Goal: Transaction & Acquisition: Book appointment/travel/reservation

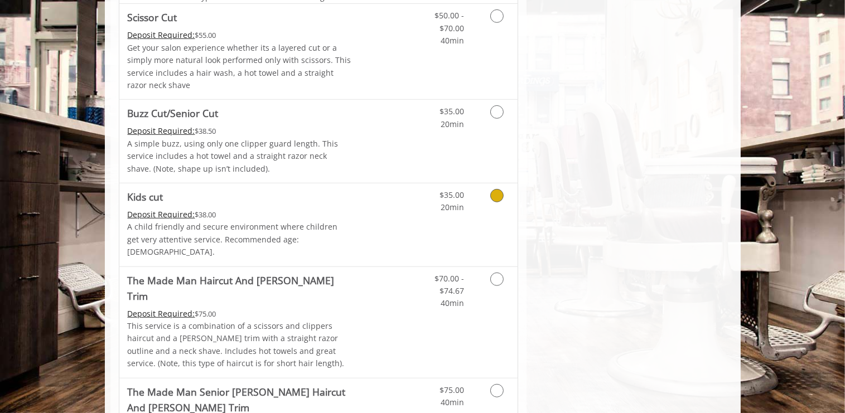
scroll to position [647, 0]
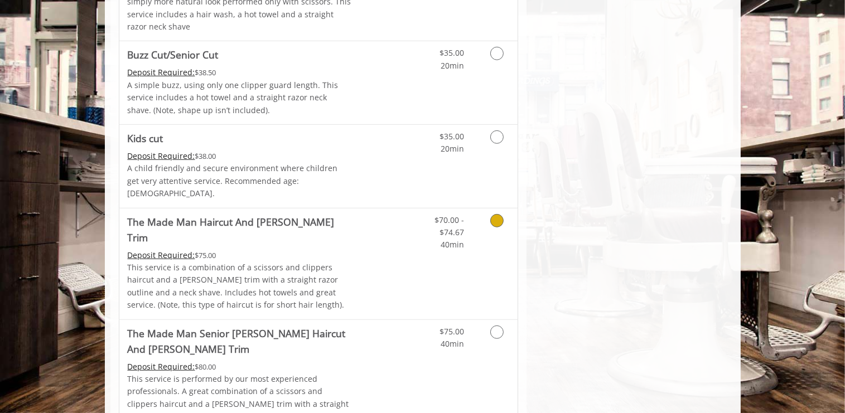
click at [499, 214] on icon "Grooming services" at bounding box center [496, 220] width 13 height 13
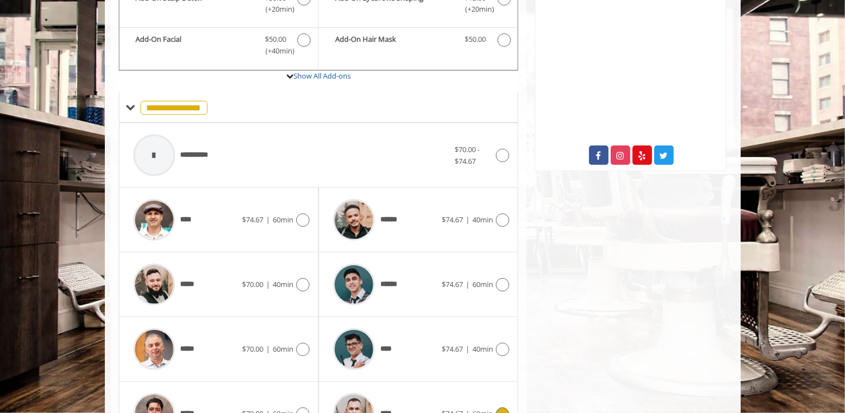
scroll to position [333, 0]
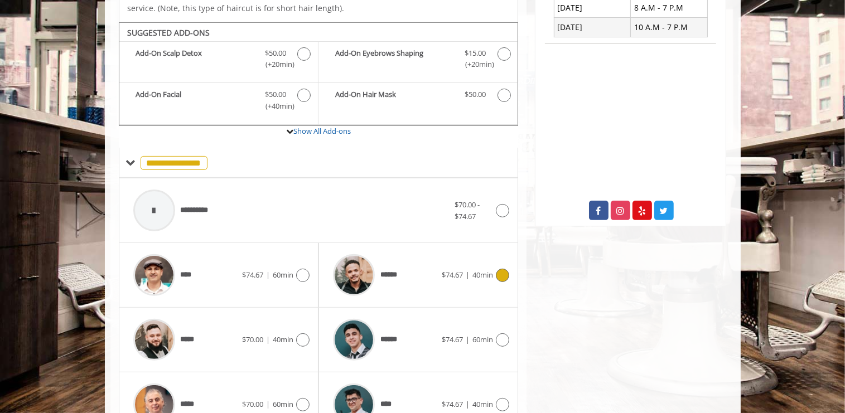
click at [505, 269] on icon at bounding box center [502, 275] width 13 height 13
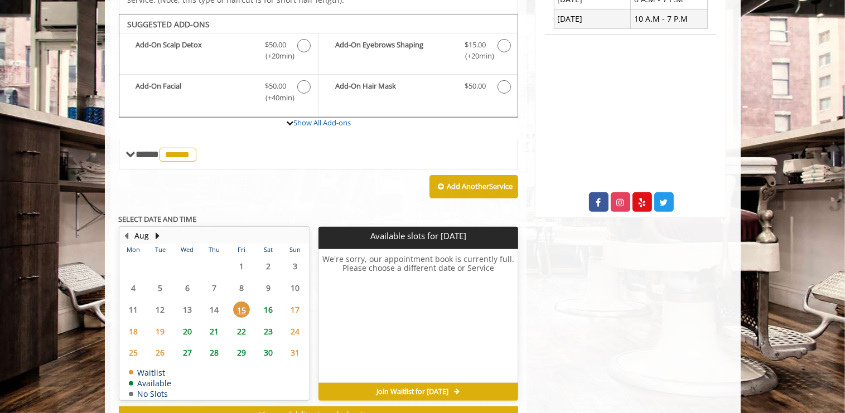
scroll to position [339, 0]
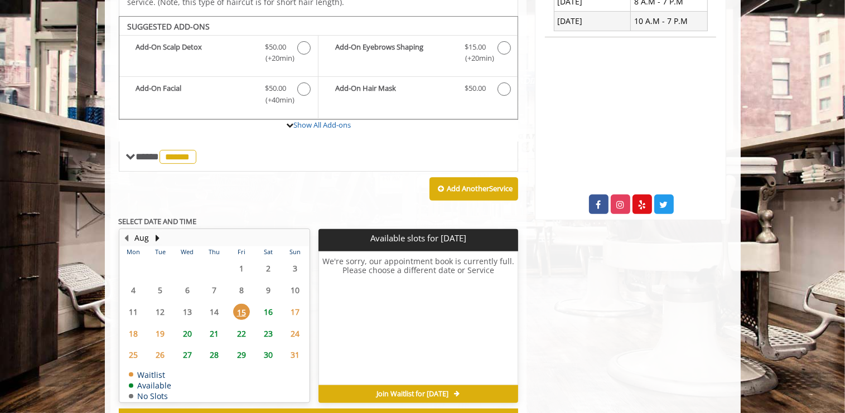
click at [294, 304] on span "17" at bounding box center [295, 312] width 17 height 16
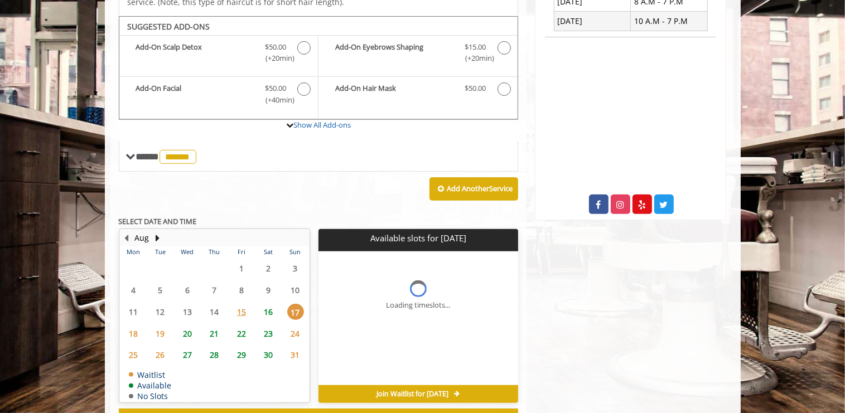
scroll to position [369, 0]
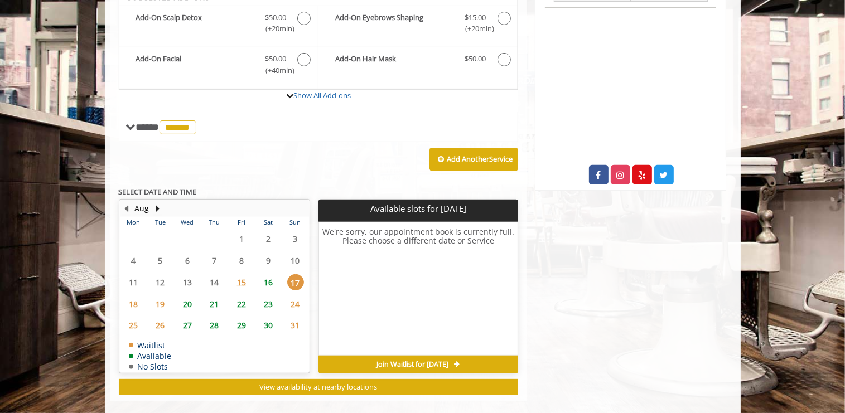
click at [273, 274] on span "16" at bounding box center [268, 282] width 17 height 16
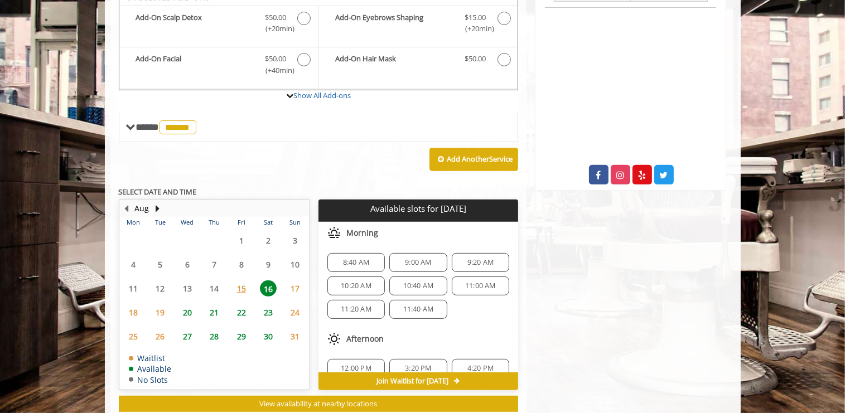
scroll to position [386, 0]
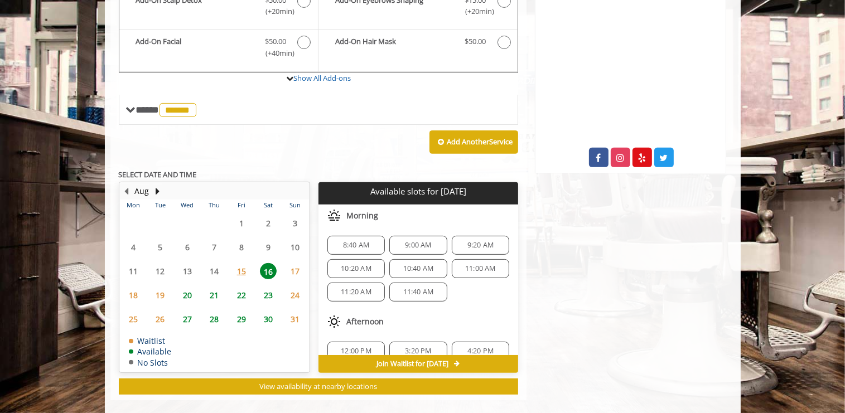
click at [356, 264] on span "10:20 AM" at bounding box center [356, 268] width 31 height 9
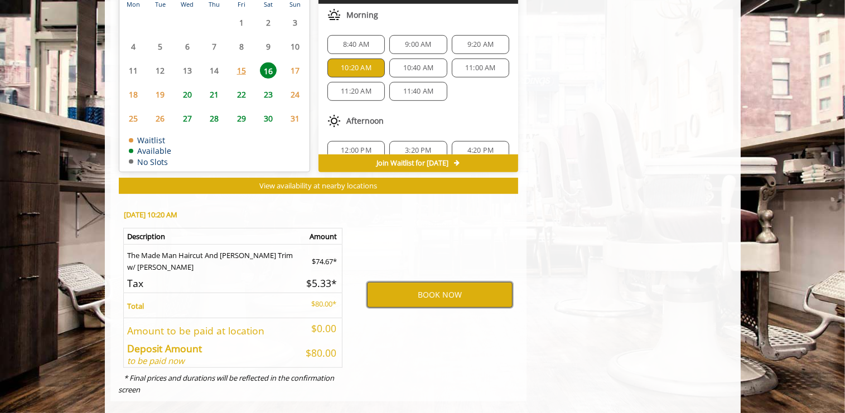
click at [445, 282] on button "BOOK NOW" at bounding box center [440, 295] width 146 height 26
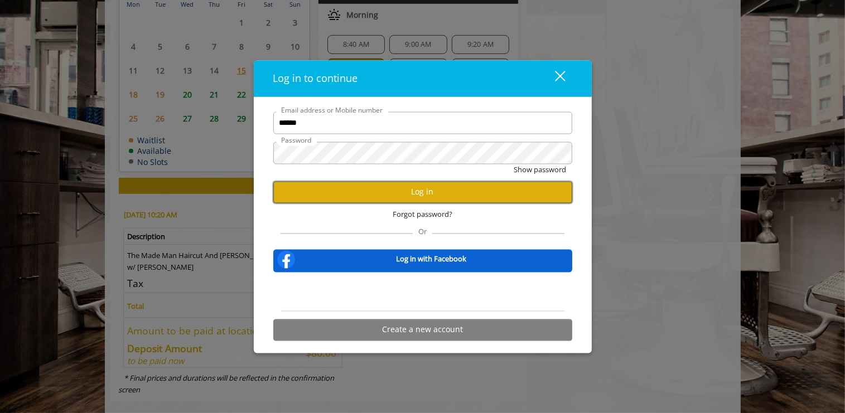
click at [432, 191] on button "Log in" at bounding box center [422, 192] width 299 height 22
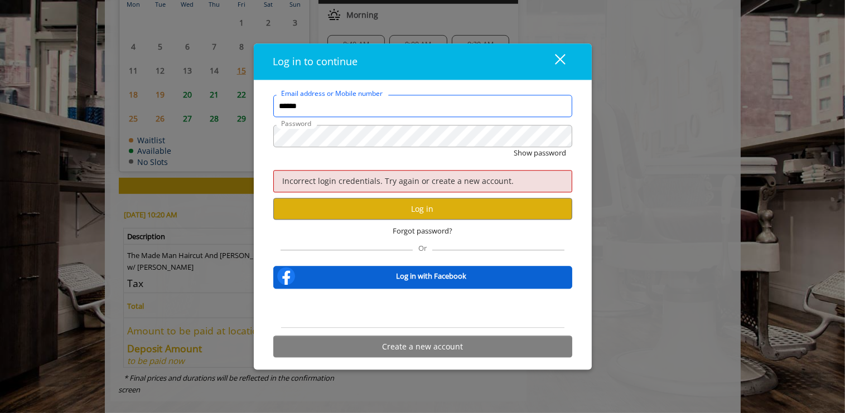
drag, startPoint x: 301, startPoint y: 104, endPoint x: 231, endPoint y: 136, distance: 76.6
click at [273, 117] on input "******" at bounding box center [422, 106] width 299 height 22
type input "**********"
click at [528, 149] on button "Show password" at bounding box center [540, 153] width 52 height 12
click at [414, 206] on button "Log in" at bounding box center [422, 210] width 299 height 22
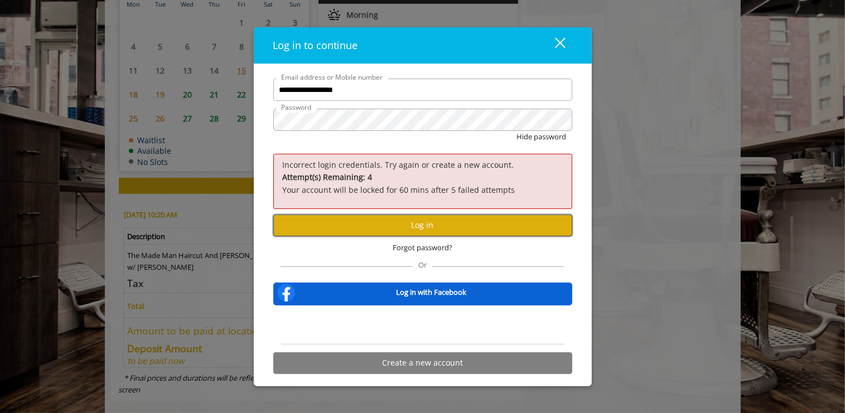
click at [475, 231] on button "Log in" at bounding box center [422, 226] width 299 height 22
click at [550, 139] on button "Hide password" at bounding box center [542, 137] width 50 height 12
click at [427, 247] on span "Forgot password?" at bounding box center [423, 248] width 60 height 12
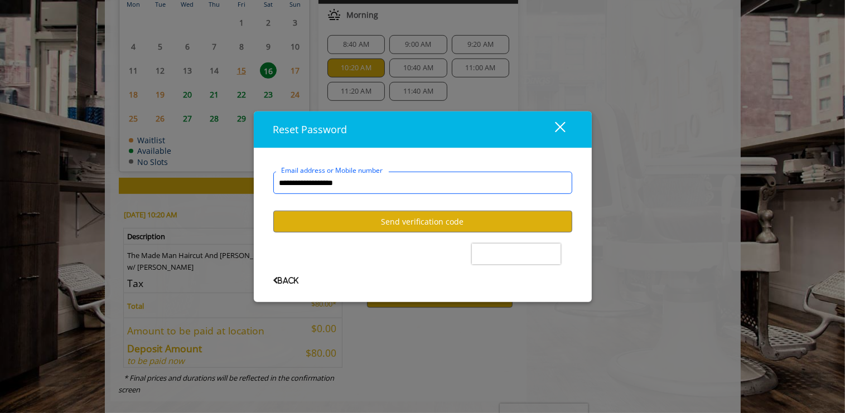
type input "**********"
click at [430, 221] on button "Send verification code" at bounding box center [422, 222] width 299 height 22
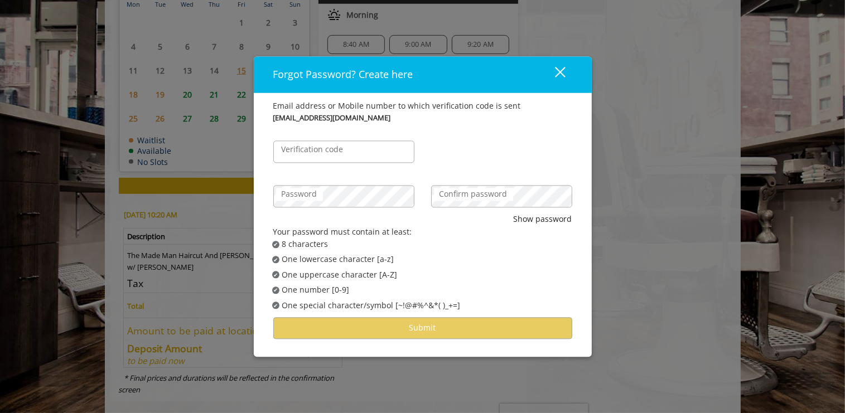
click at [331, 149] on label "Verification code" at bounding box center [312, 150] width 73 height 12
click at [331, 149] on input "Verification code" at bounding box center [343, 152] width 141 height 22
type input "******"
click at [454, 152] on div "****** Verification code" at bounding box center [423, 146] width 316 height 45
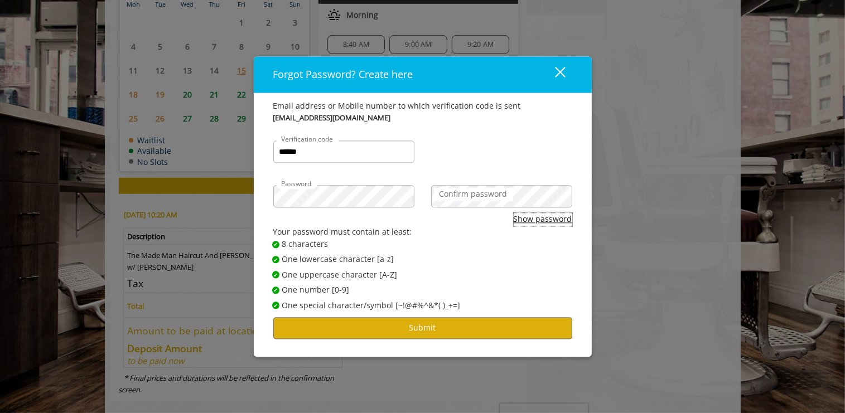
click at [552, 218] on button "Show password" at bounding box center [543, 220] width 59 height 12
click at [410, 320] on button "Submit" at bounding box center [422, 328] width 299 height 22
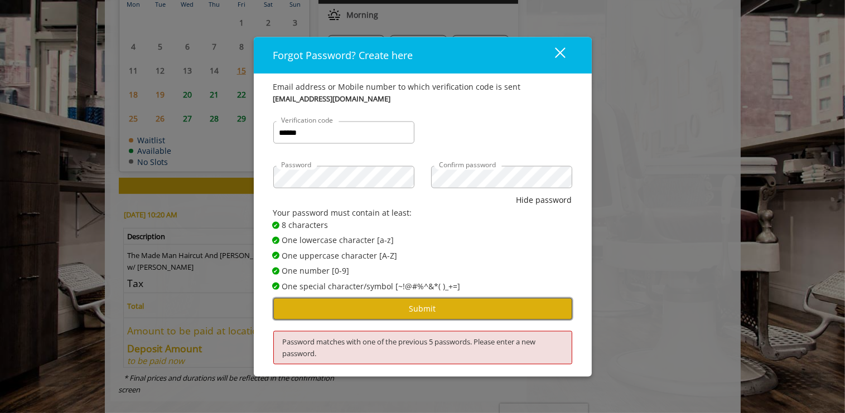
click at [415, 308] on button "Submit" at bounding box center [422, 309] width 299 height 22
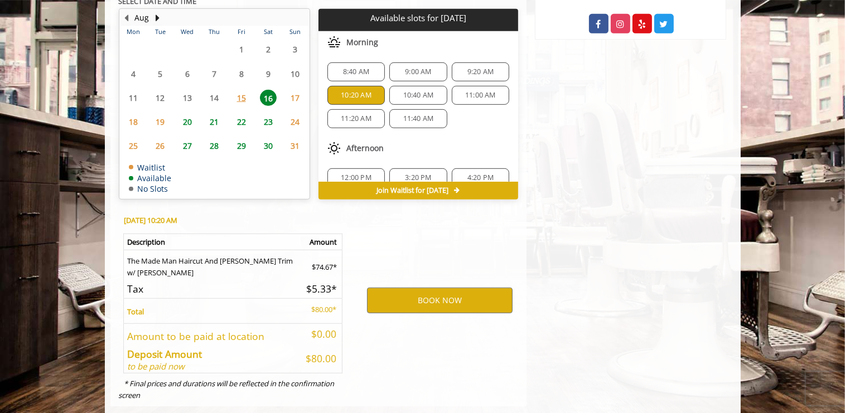
scroll to position [526, 0]
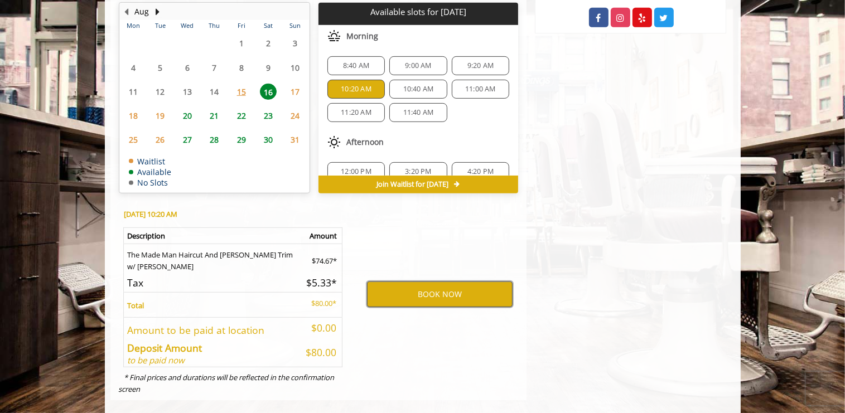
click at [441, 282] on button "BOOK NOW" at bounding box center [440, 295] width 146 height 26
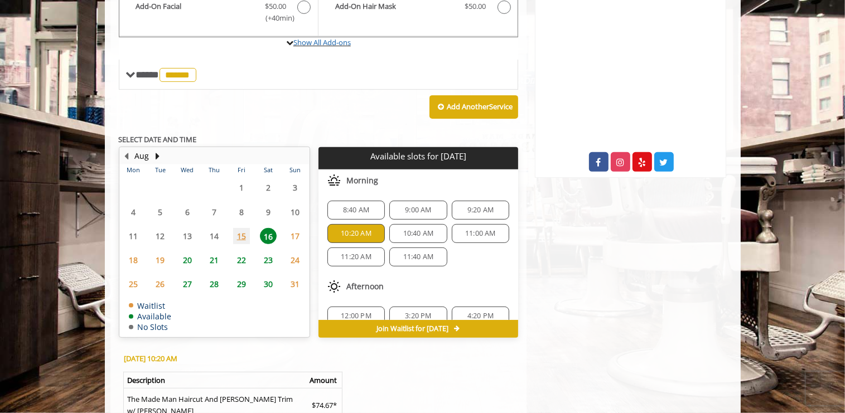
scroll to position [412, 0]
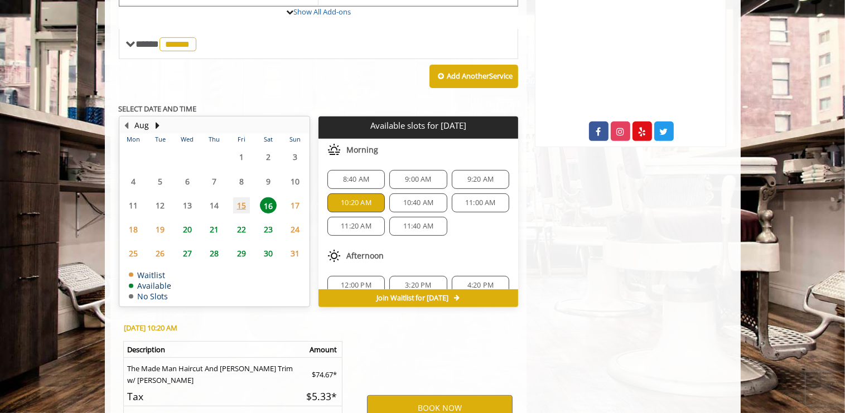
click at [418, 161] on div "8:40 AM 9:00 AM 9:20 AM 10:20 AM 10:40 AM 11:00 AM 11:20 AM 11:40 AM" at bounding box center [418, 203] width 200 height 84
click at [419, 175] on span "9:00 AM" at bounding box center [418, 179] width 26 height 9
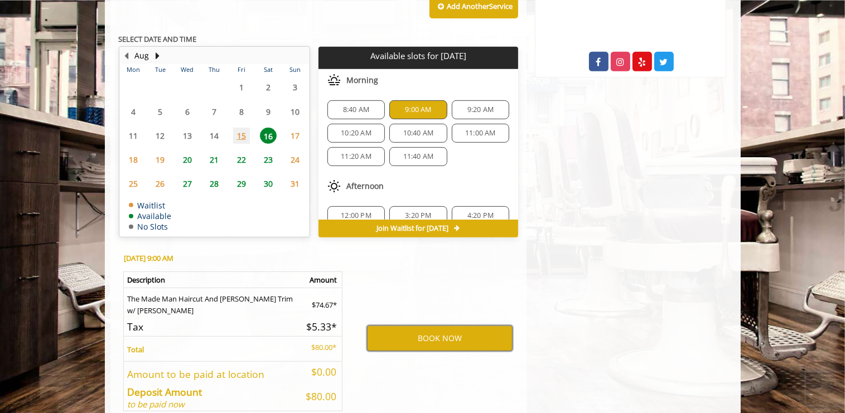
scroll to position [408, 0]
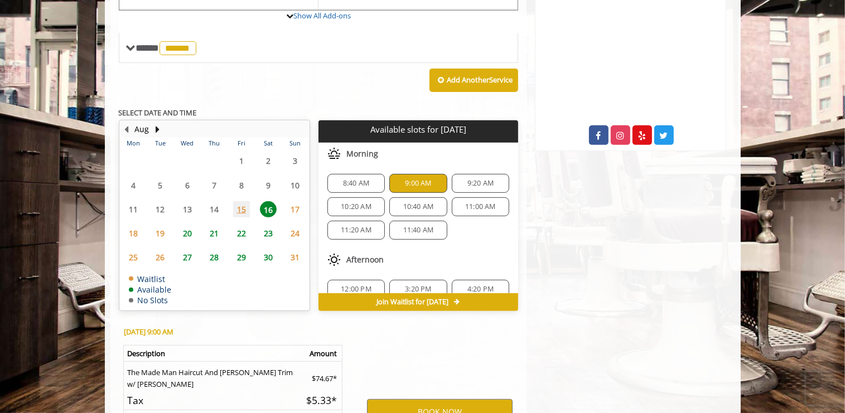
click at [471, 179] on span "9:20 AM" at bounding box center [480, 183] width 26 height 9
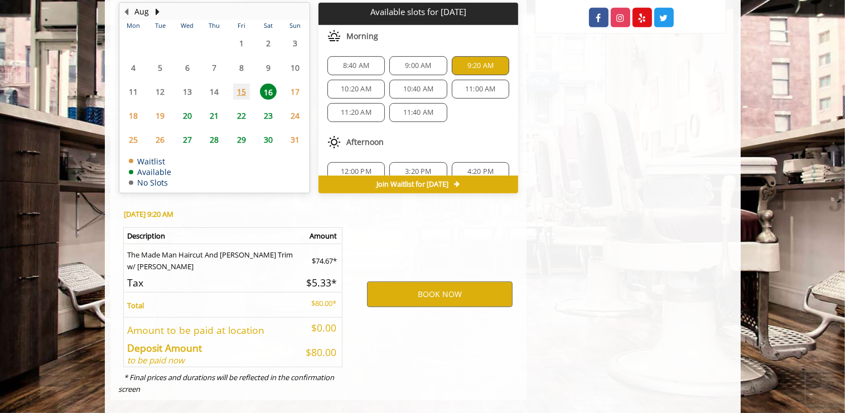
click at [355, 61] on span "8:40 AM" at bounding box center [356, 65] width 26 height 9
click at [351, 85] on span "10:20 AM" at bounding box center [356, 89] width 31 height 9
click at [418, 80] on div "10:40 AM" at bounding box center [417, 89] width 57 height 19
click at [465, 85] on span "11:00 AM" at bounding box center [480, 89] width 31 height 9
click at [360, 108] on span "11:20 AM" at bounding box center [356, 112] width 31 height 9
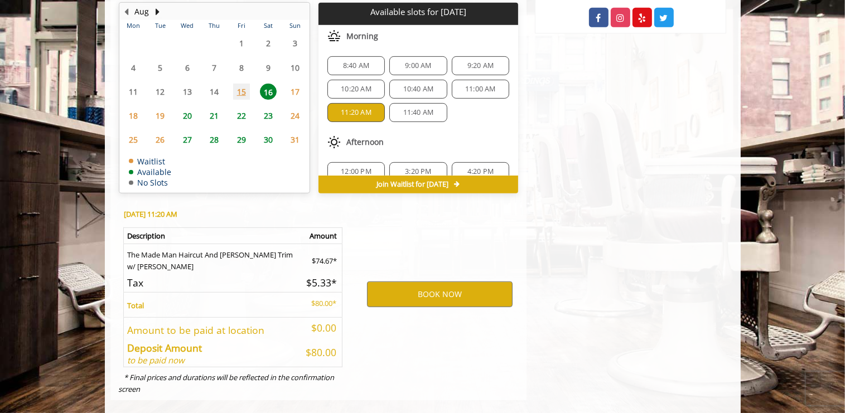
click at [419, 108] on span "11:40 AM" at bounding box center [418, 112] width 31 height 9
click at [367, 85] on span "10:20 AM" at bounding box center [356, 89] width 31 height 9
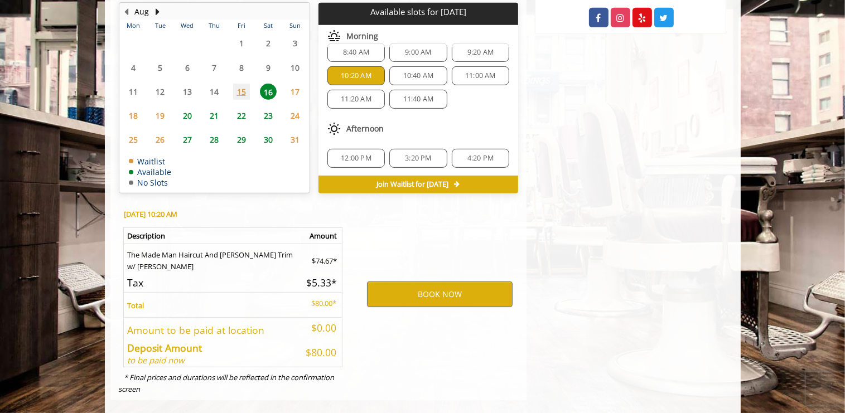
click at [344, 154] on span "12:00 PM" at bounding box center [356, 158] width 31 height 9
click at [405, 154] on span "3:20 PM" at bounding box center [418, 158] width 26 height 9
click at [467, 154] on span "4:20 PM" at bounding box center [480, 158] width 26 height 9
click at [365, 71] on span "10:20 AM" at bounding box center [356, 75] width 31 height 9
click at [436, 282] on button "BOOK NOW" at bounding box center [440, 295] width 146 height 26
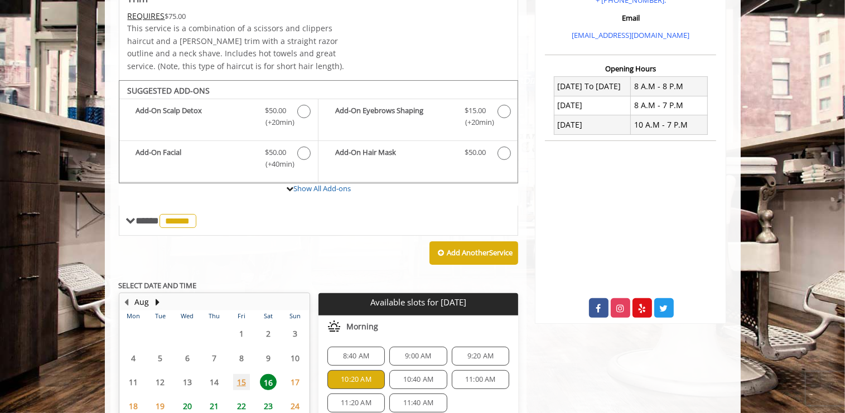
scroll to position [353, 0]
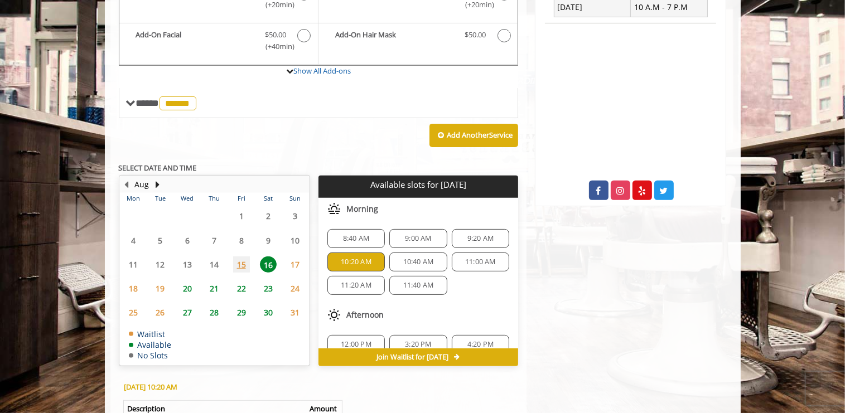
click at [394, 353] on span "Join Waitlist for [DATE]" at bounding box center [412, 357] width 72 height 9
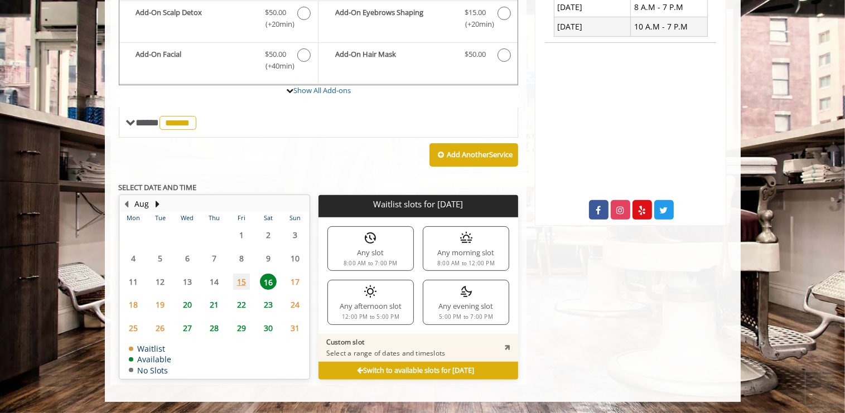
scroll to position [318, 0]
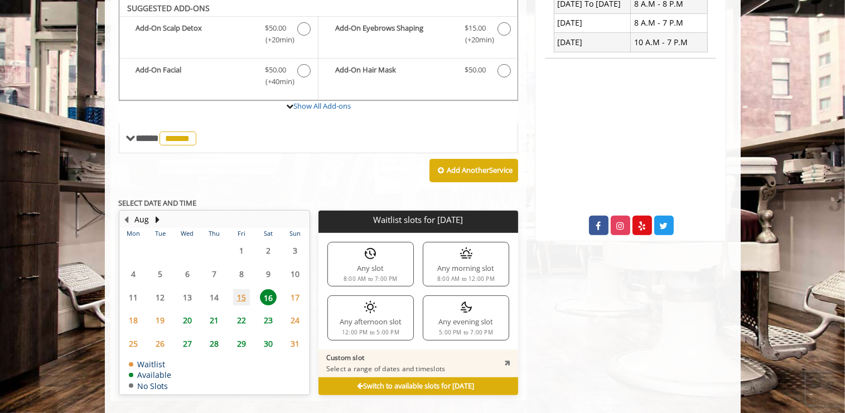
click at [470, 249] on div "Any morning slot 8:00 AM to 12:00 PM" at bounding box center [466, 264] width 86 height 45
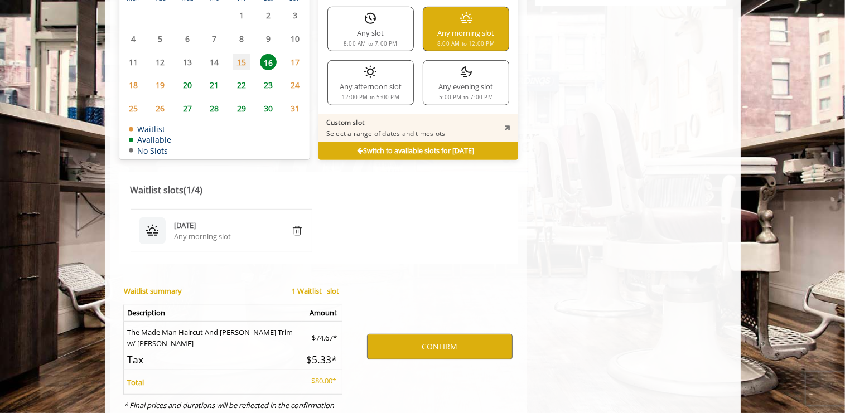
scroll to position [580, 0]
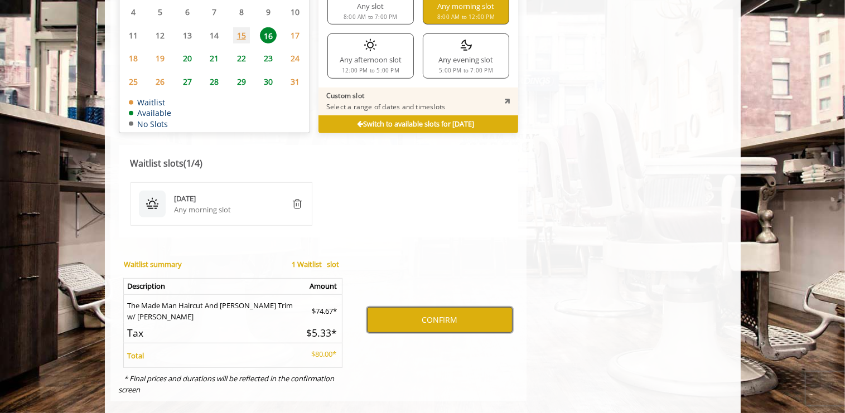
click at [437, 307] on button "CONFIRM" at bounding box center [440, 320] width 146 height 26
